Goal: Navigation & Orientation: Go to known website

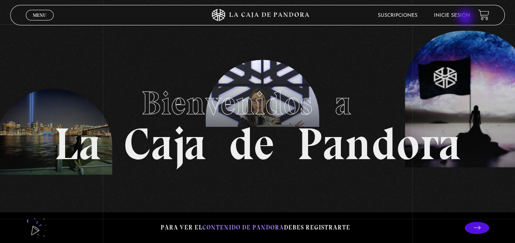
click at [466, 18] on li "Inicie sesión" at bounding box center [452, 15] width 36 height 13
click at [456, 14] on link "Inicie sesión" at bounding box center [452, 15] width 36 height 5
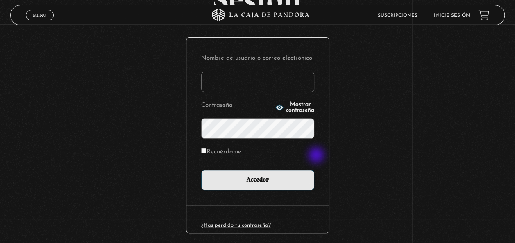
scroll to position [112, 0]
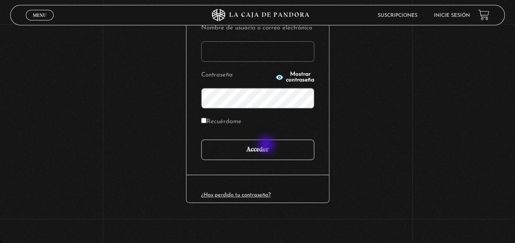
type input "[EMAIL_ADDRESS][DOMAIN_NAME]"
click at [267, 147] on input "Acceder" at bounding box center [257, 150] width 113 height 20
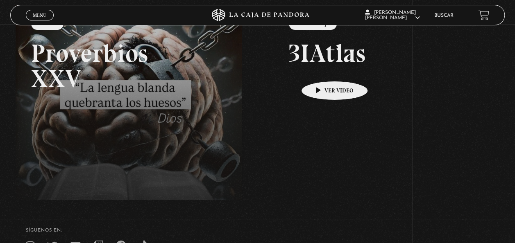
scroll to position [161, 0]
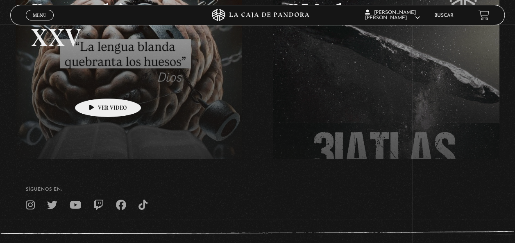
click at [95, 86] on link at bounding box center [273, 85] width 515 height 243
